Goal: Information Seeking & Learning: Find contact information

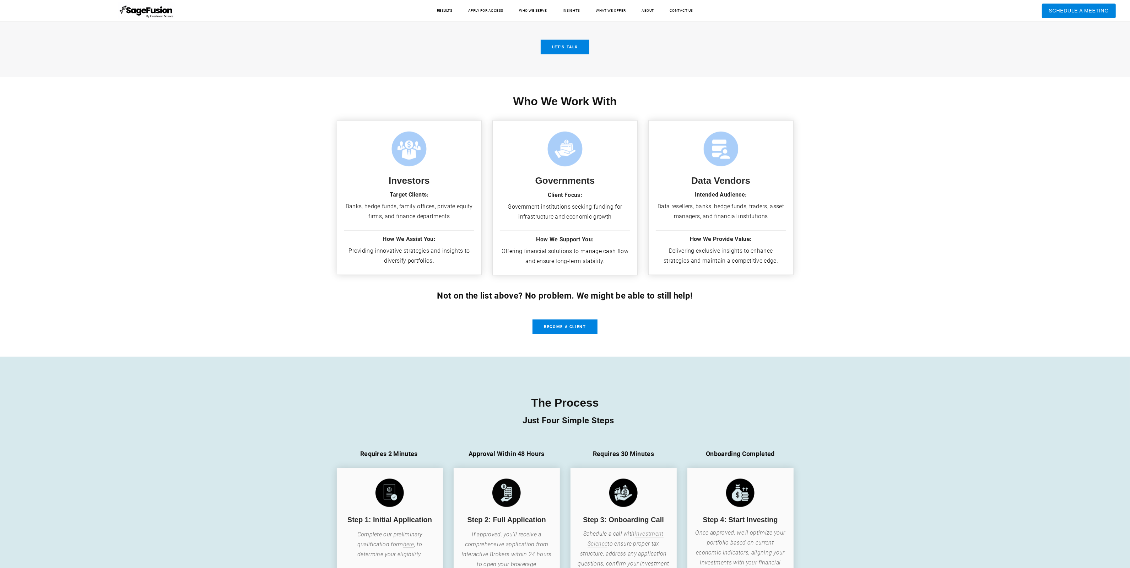
drag, startPoint x: 1134, startPoint y: 24, endPoint x: 1121, endPoint y: 244, distance: 220.2
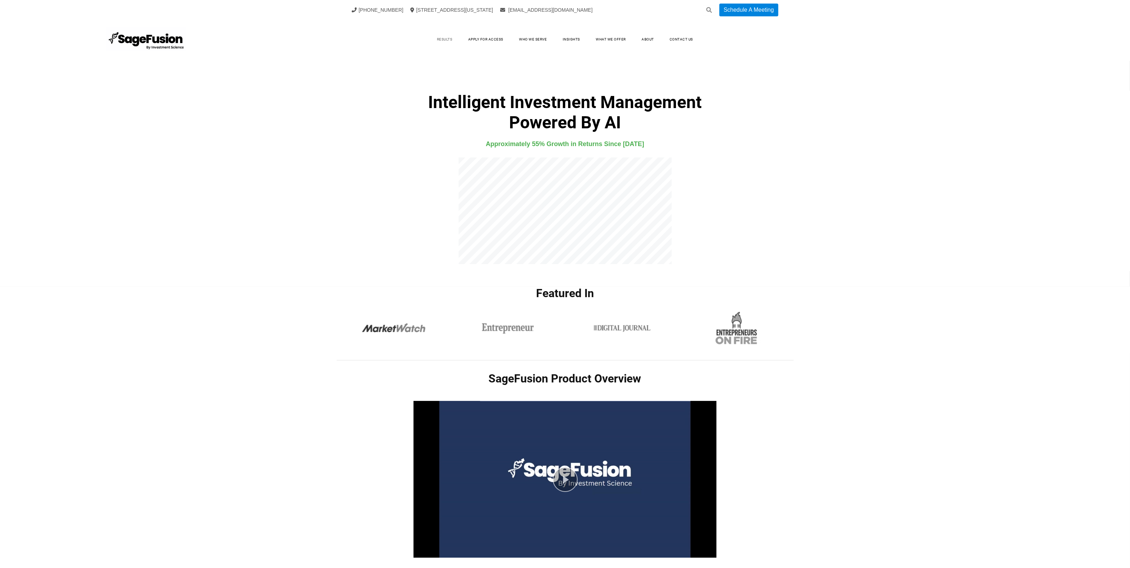
click at [450, 39] on link "Results" at bounding box center [445, 39] width 30 height 11
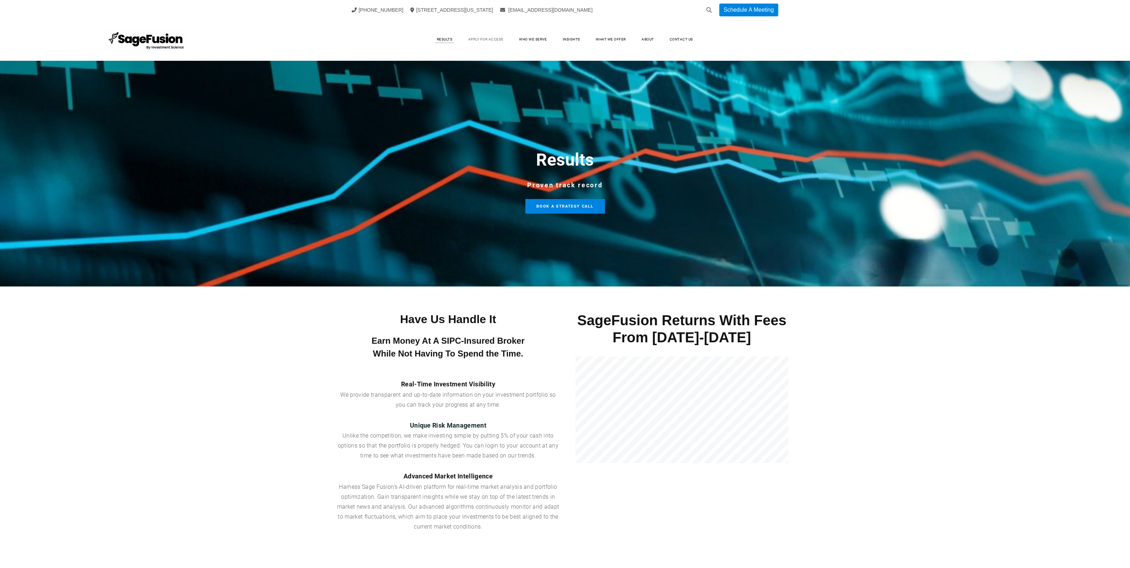
click at [485, 42] on link "Apply for Access" at bounding box center [485, 39] width 49 height 11
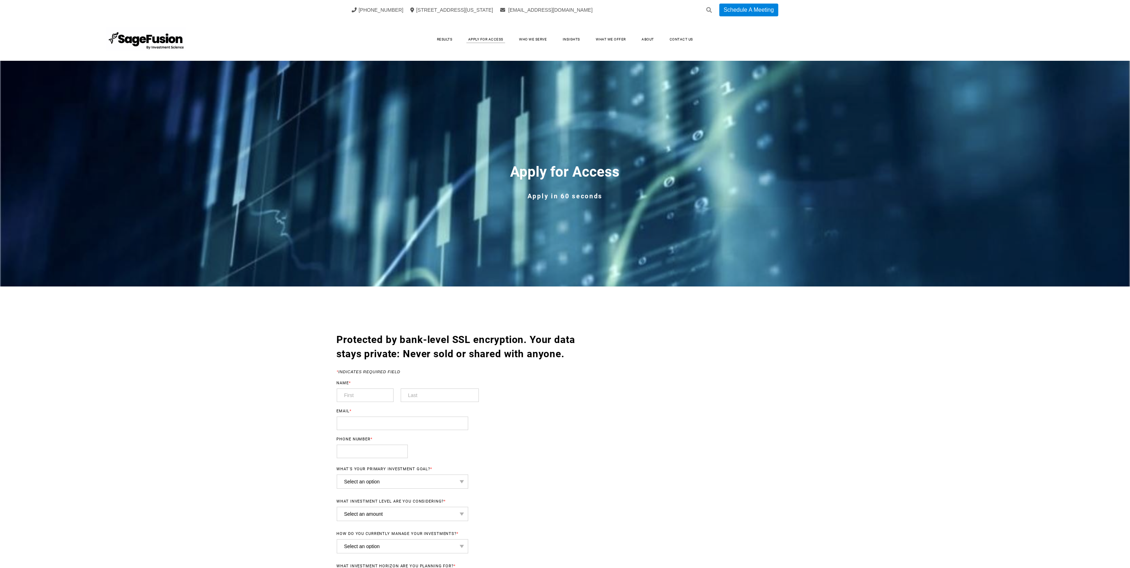
click at [530, 41] on link "Who We Serve" at bounding box center [533, 39] width 42 height 11
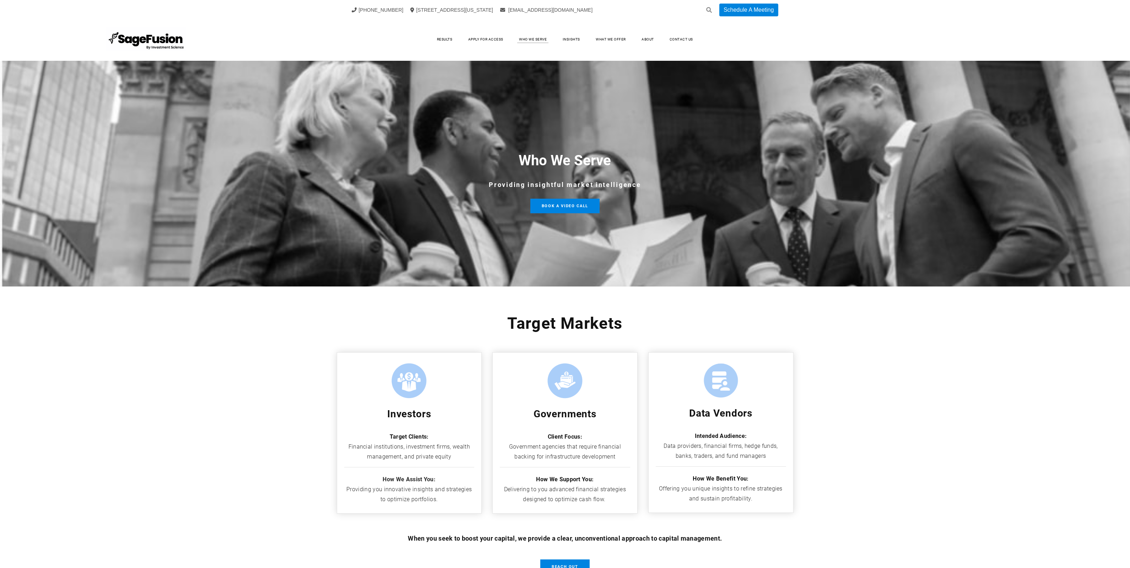
click at [574, 39] on link "Insights" at bounding box center [572, 39] width 32 height 11
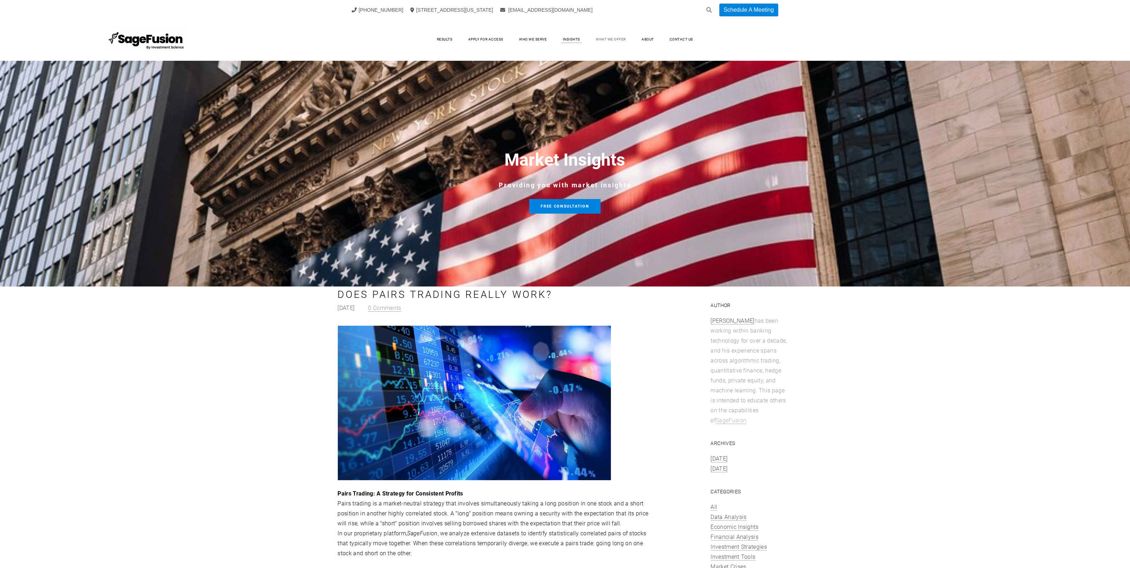
click at [604, 39] on link "What We Offer" at bounding box center [611, 39] width 44 height 11
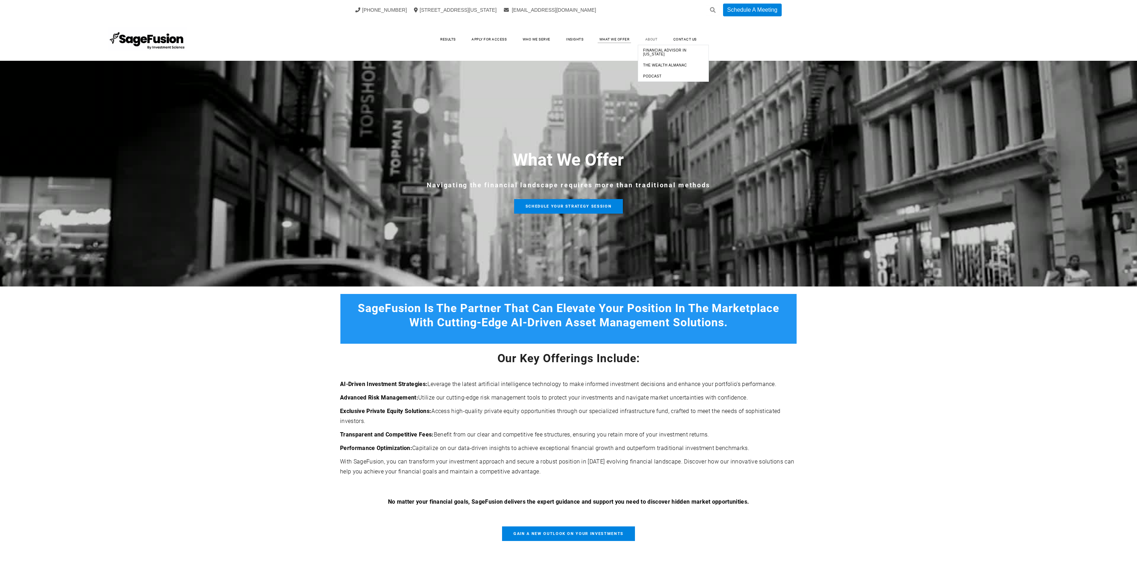
click at [642, 38] on link "About" at bounding box center [651, 39] width 27 height 11
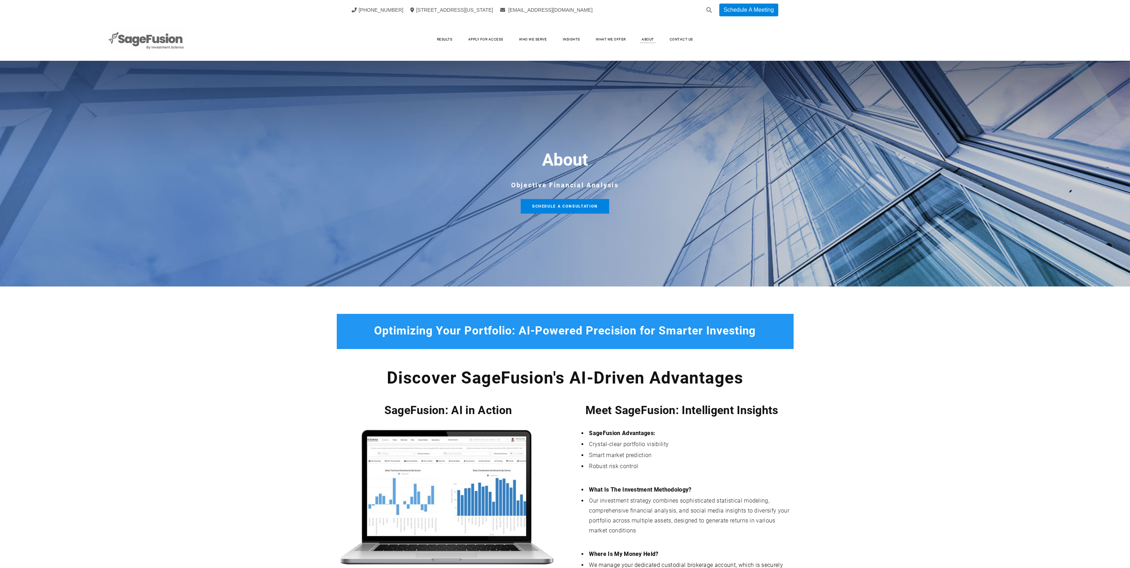
click at [168, 49] on img at bounding box center [147, 39] width 80 height 25
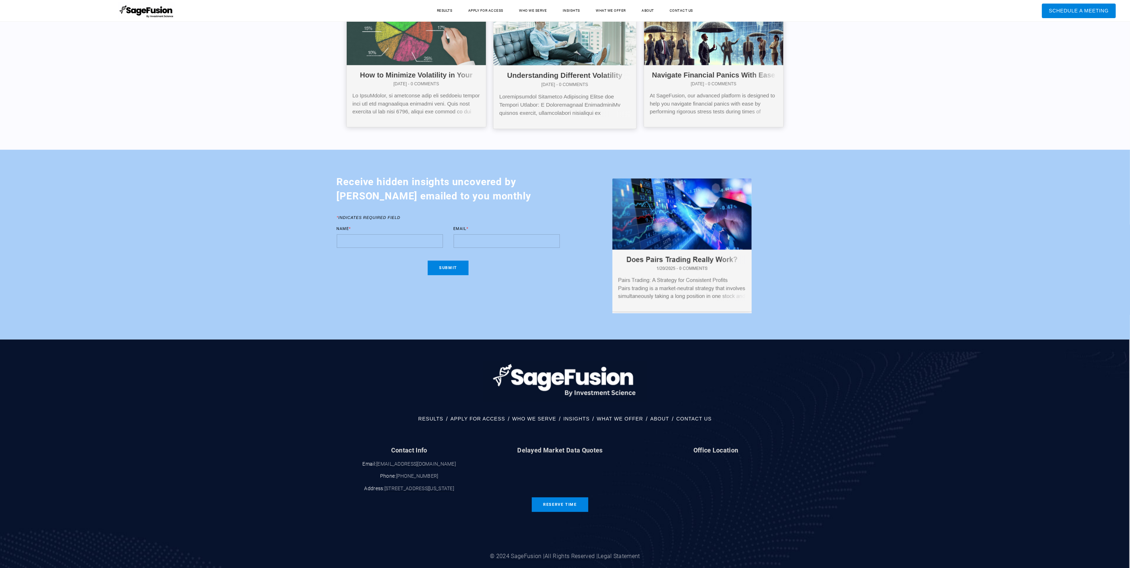
scroll to position [2964, 0]
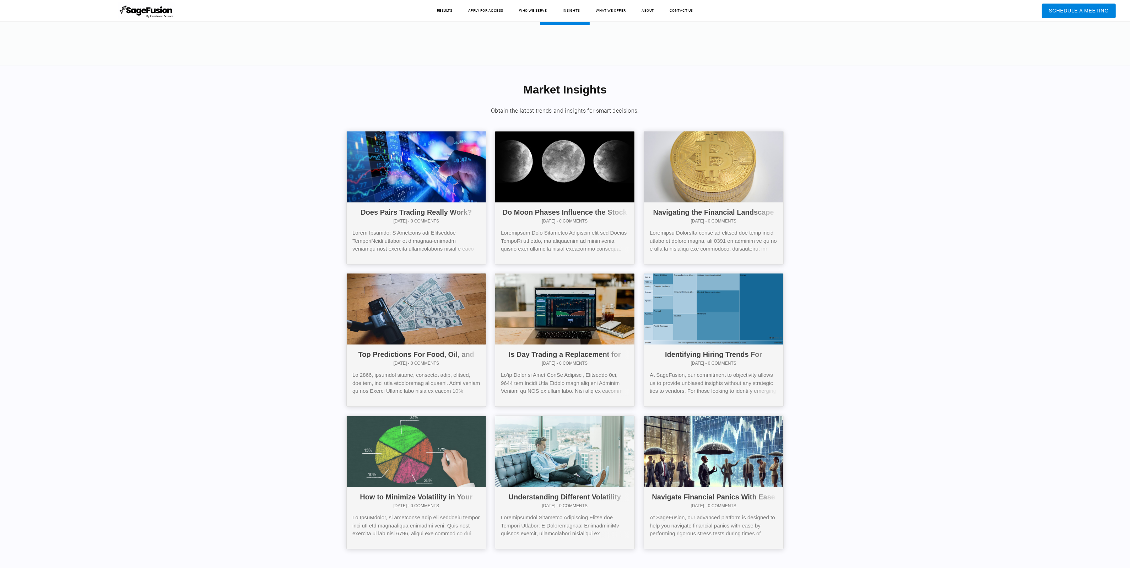
click at [896, 288] on div "Market Insights ​Obtain the latest trends and insights for smart decisions. Doe…" at bounding box center [565, 318] width 1130 height 506
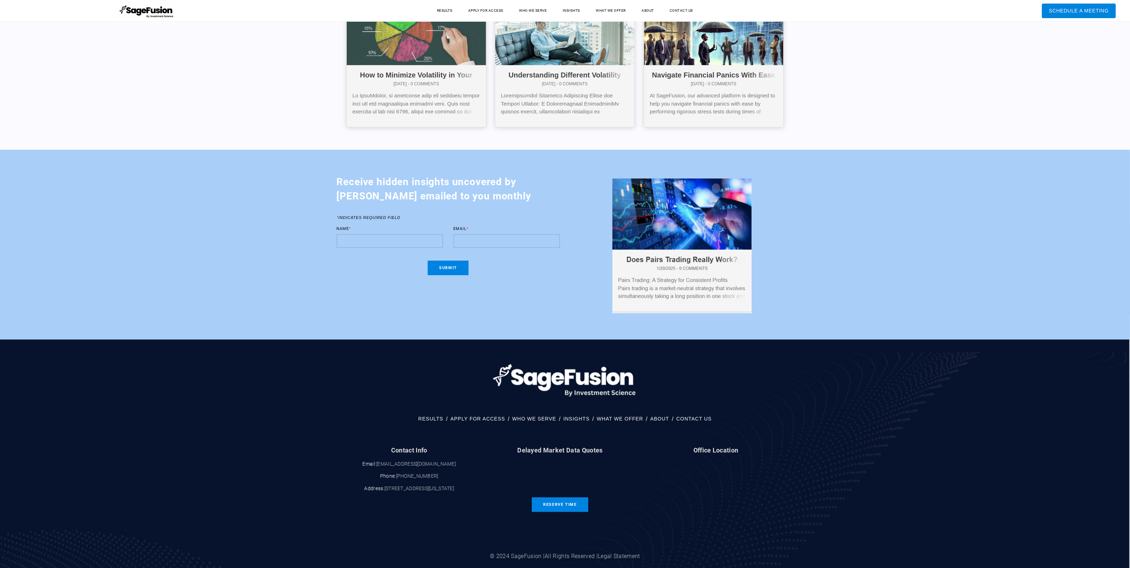
click at [595, 567] on icon at bounding box center [599, 575] width 10 height 9
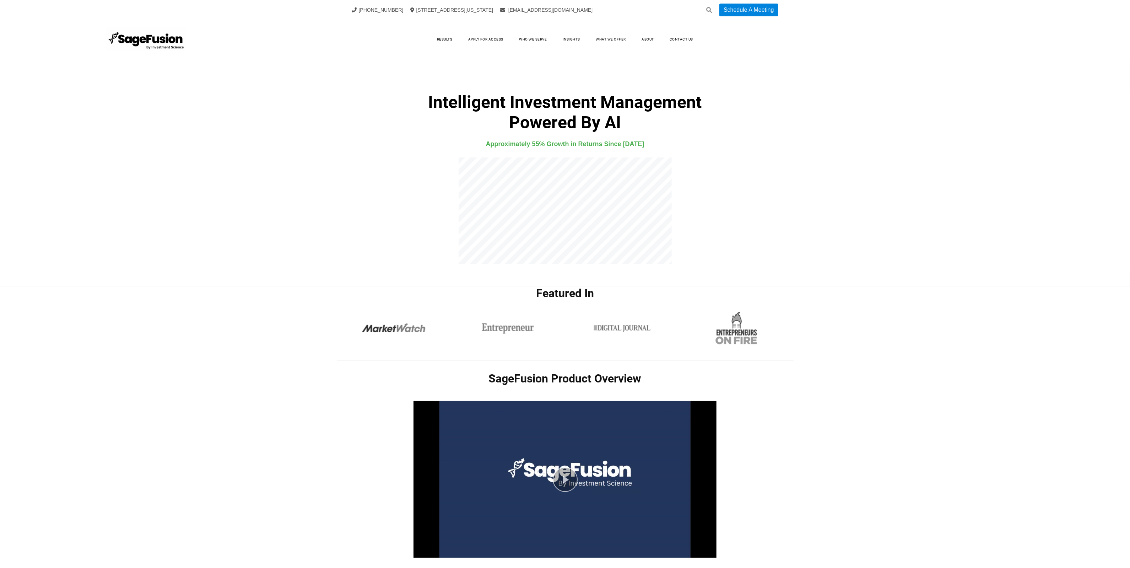
click at [1105, 0] on html "[PHONE_NUMBER] [STREET_ADDRESS][US_STATE] [EMAIL_ADDRESS][DOMAIN_NAME] Schedule…" at bounding box center [565, 284] width 1130 height 568
click at [537, 38] on link "Who We Serve" at bounding box center [533, 39] width 42 height 11
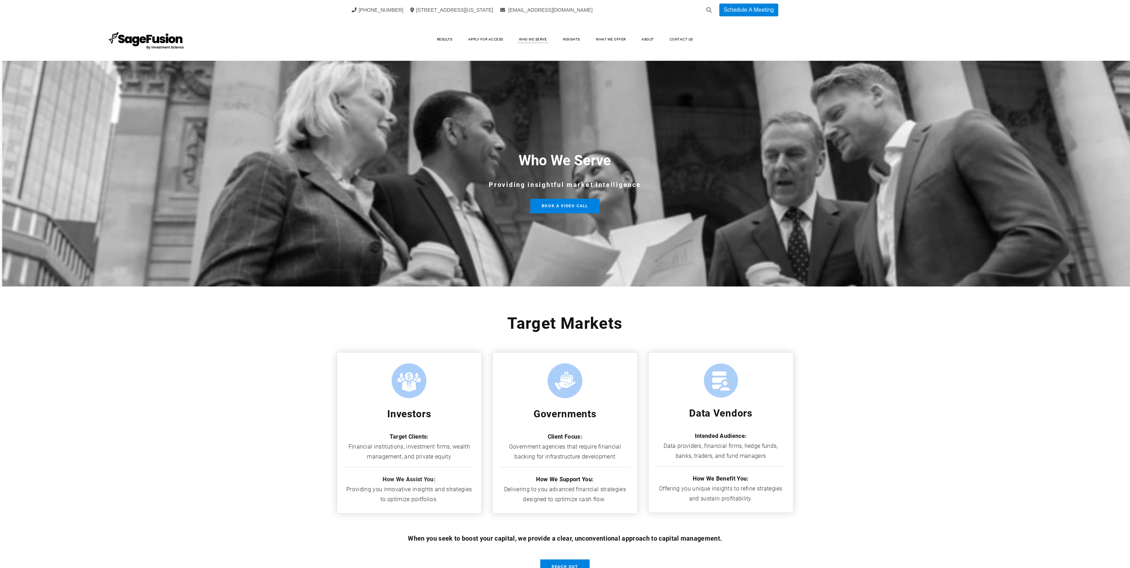
click at [709, 9] on icon at bounding box center [709, 10] width 6 height 6
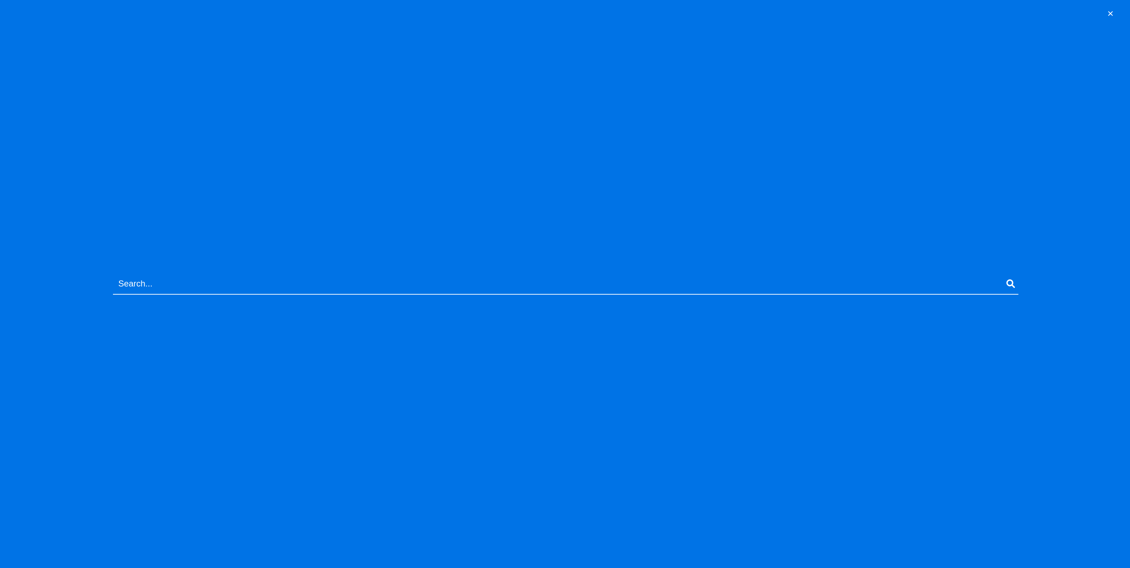
click at [1109, 8] on button "×" at bounding box center [1110, 13] width 11 height 13
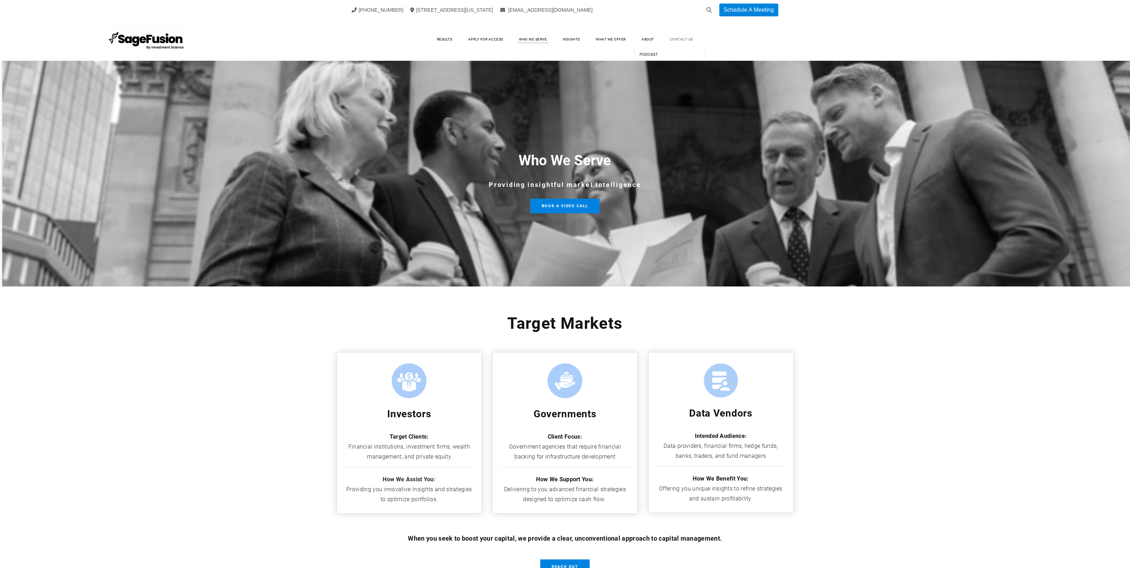
click at [677, 43] on link "Contact Us" at bounding box center [682, 39] width 38 height 11
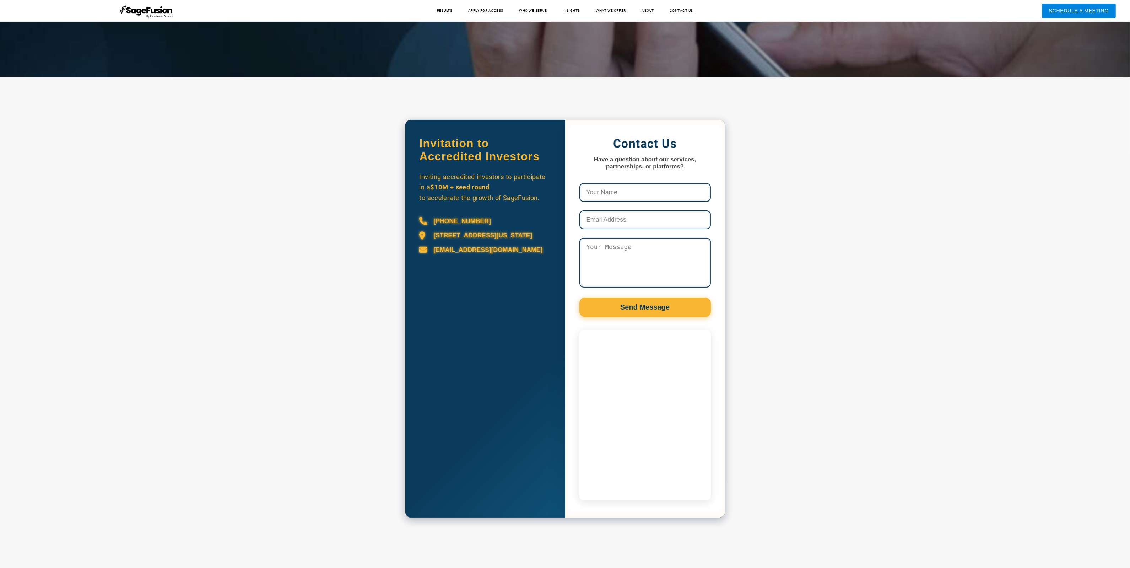
scroll to position [193, 0]
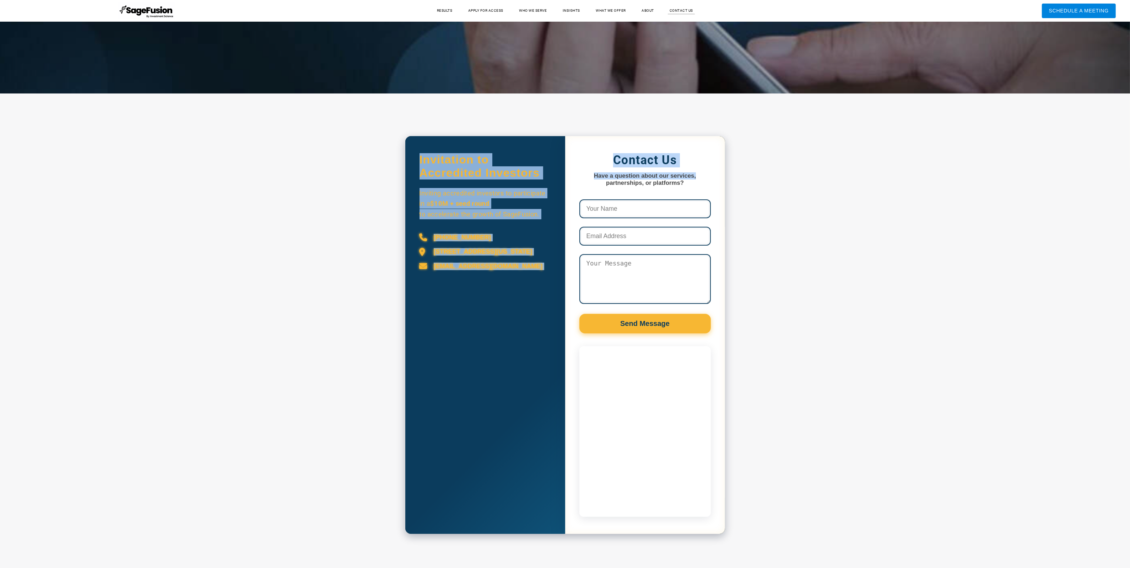
drag, startPoint x: 1123, startPoint y: 117, endPoint x: 1123, endPoint y: 107, distance: 9.9
click at [1123, 107] on div "Invitation to Accredited Investors Inviting accredited investors to participate…" at bounding box center [565, 338] width 1130 height 491
click at [1028, 125] on div "Invitation to Accredited Investors Inviting accredited investors to participate…" at bounding box center [565, 338] width 1130 height 491
